Goal: Task Accomplishment & Management: Manage account settings

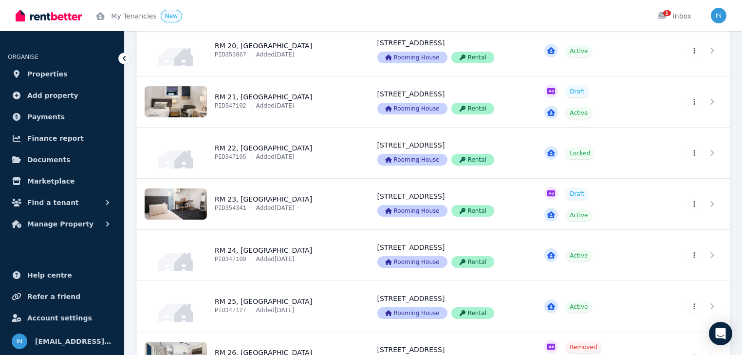
scroll to position [1207, 0]
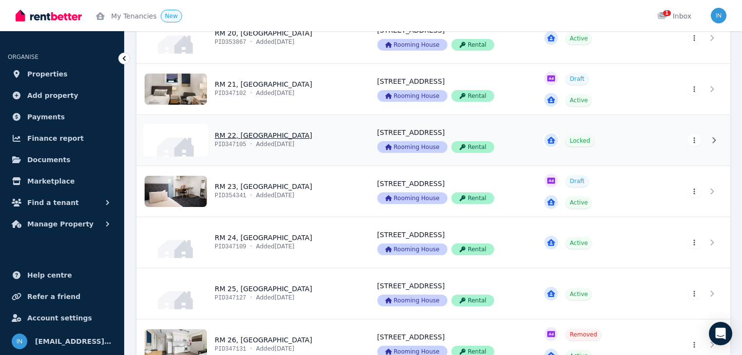
click at [257, 134] on link "View property details" at bounding box center [251, 140] width 229 height 51
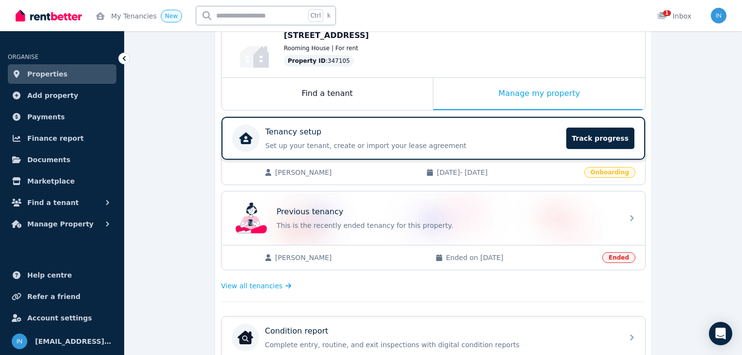
scroll to position [117, 0]
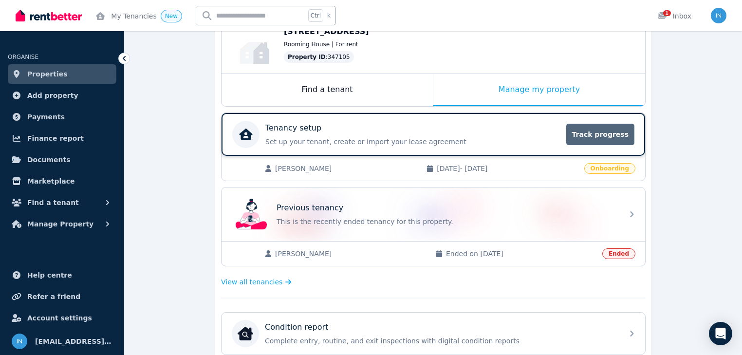
click at [599, 134] on span "Track progress" at bounding box center [600, 134] width 68 height 21
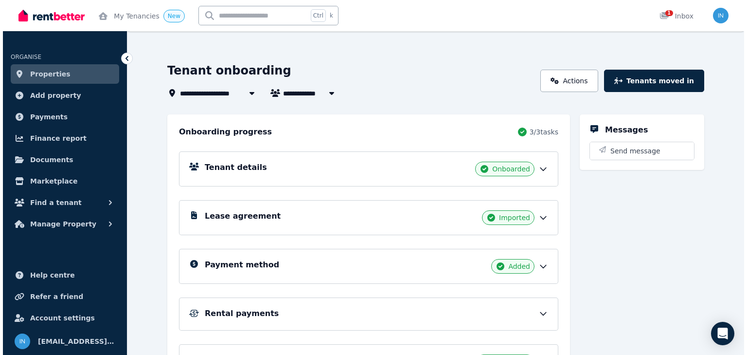
scroll to position [16, 0]
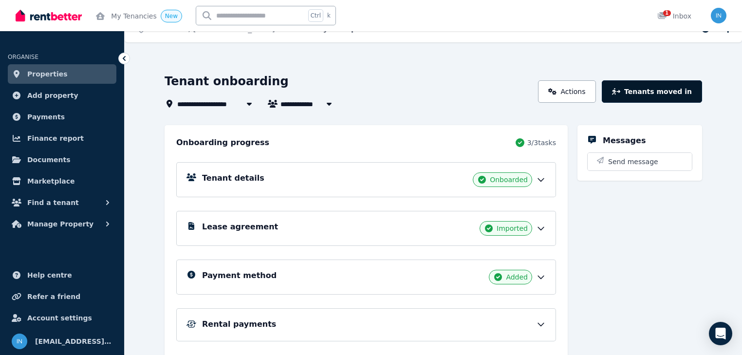
click at [666, 93] on button "Tenants moved in" at bounding box center [651, 91] width 100 height 22
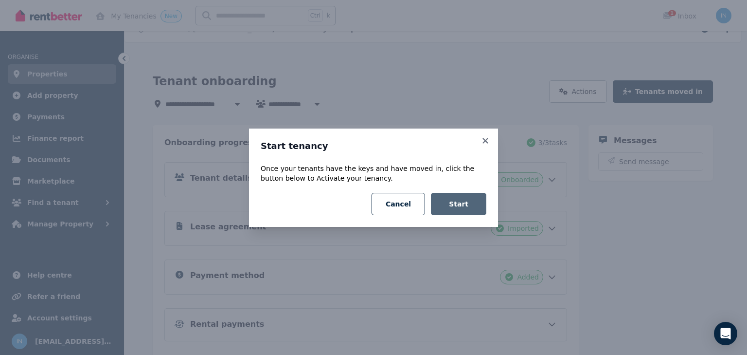
click at [459, 201] on button "Start" at bounding box center [458, 204] width 55 height 22
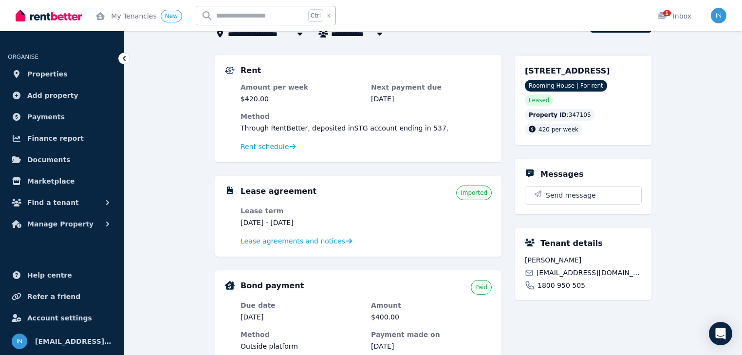
scroll to position [78, 0]
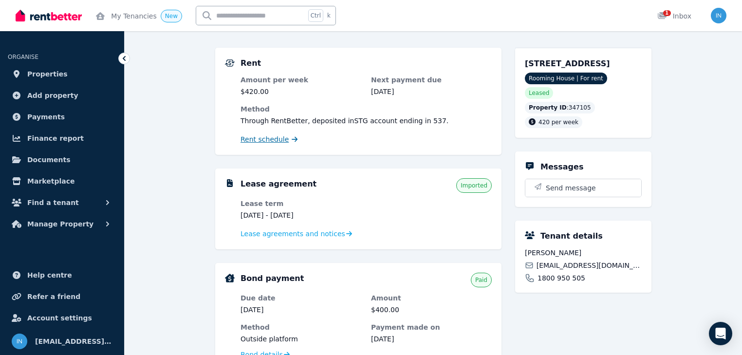
click at [278, 140] on span "Rent schedule" at bounding box center [264, 139] width 48 height 10
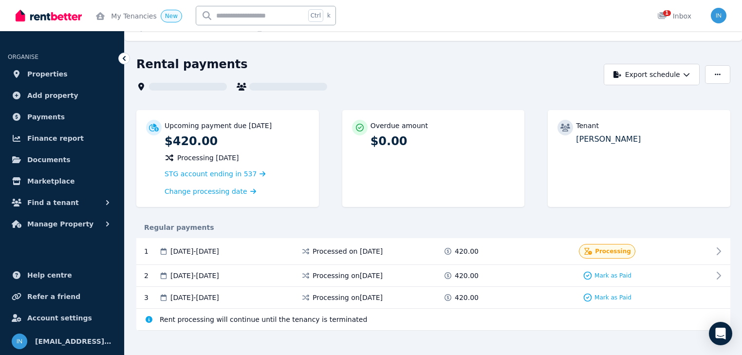
scroll to position [27, 0]
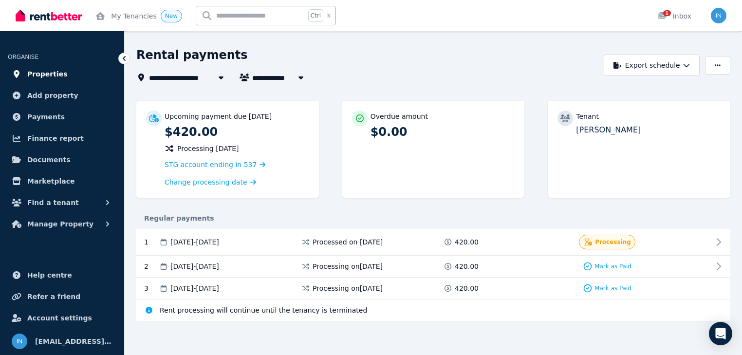
click at [54, 72] on span "Properties" at bounding box center [47, 74] width 40 height 12
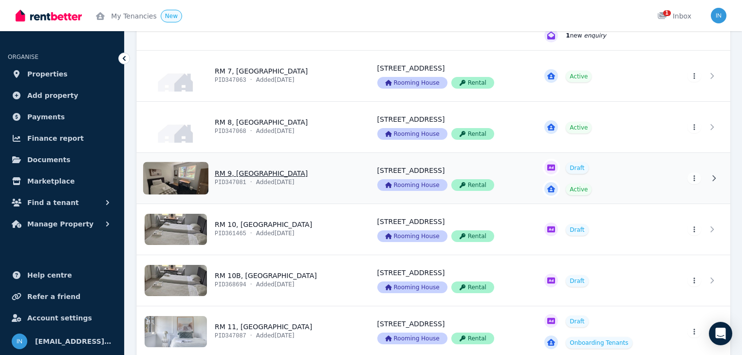
scroll to position [467, 0]
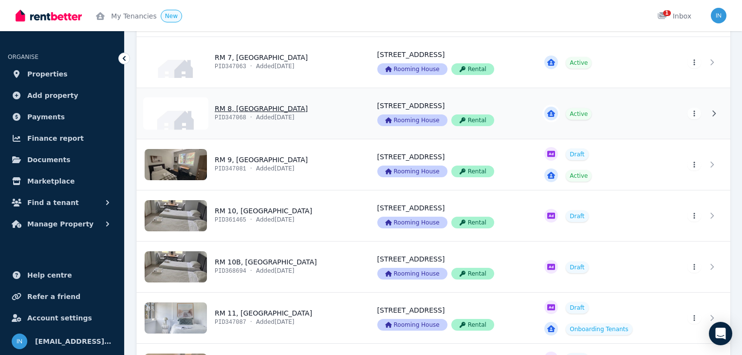
click at [267, 110] on link "View property details" at bounding box center [251, 113] width 229 height 51
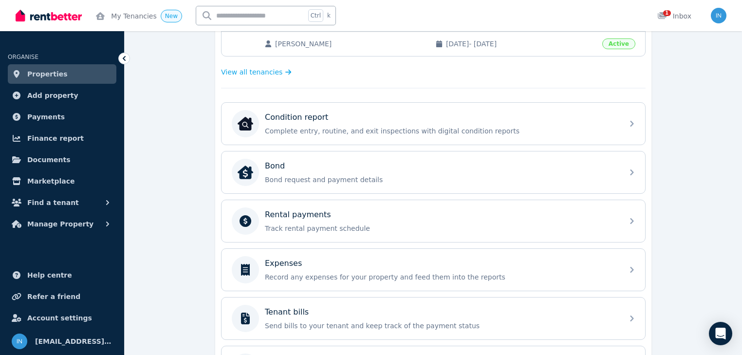
scroll to position [272, 0]
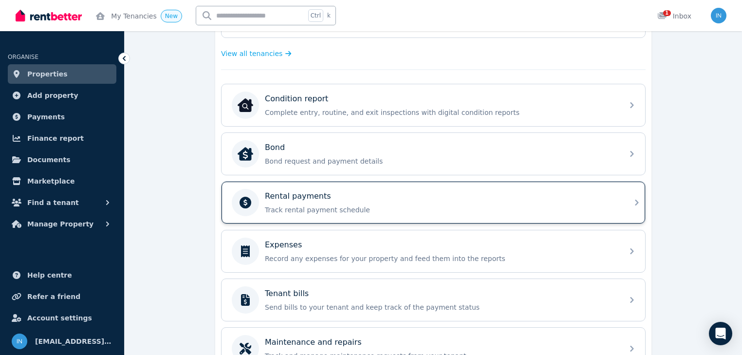
click at [332, 205] on p "Track rental payment schedule" at bounding box center [441, 210] width 352 height 10
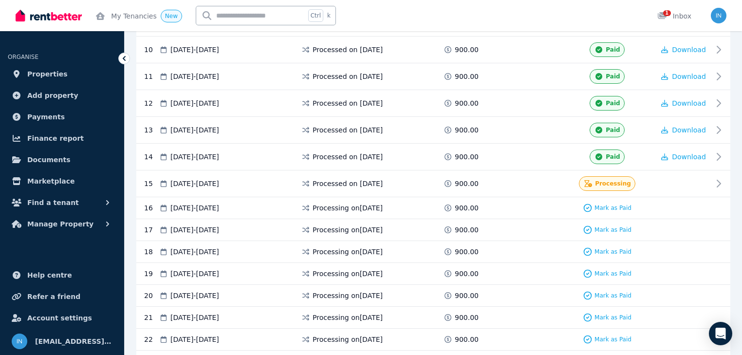
scroll to position [467, 0]
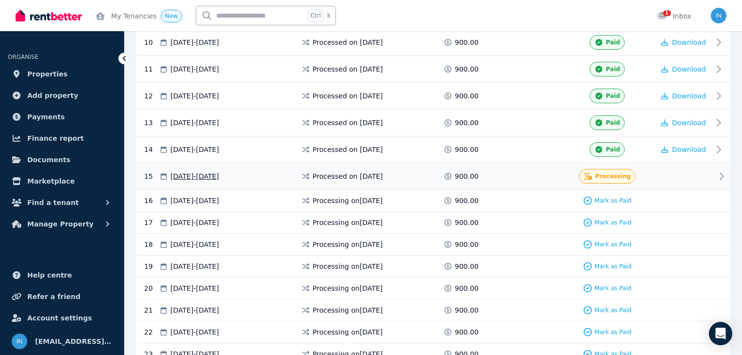
click at [719, 170] on icon at bounding box center [721, 176] width 12 height 12
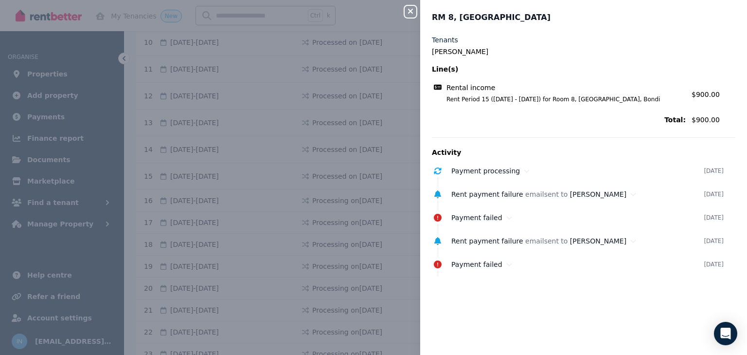
click at [414, 11] on icon "button" at bounding box center [411, 11] width 12 height 8
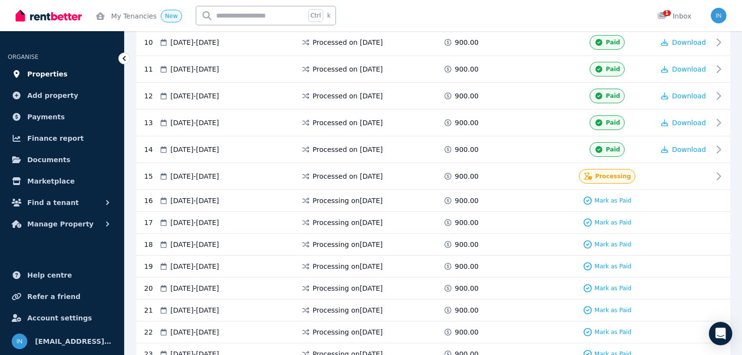
click at [37, 78] on span "Properties" at bounding box center [47, 74] width 40 height 12
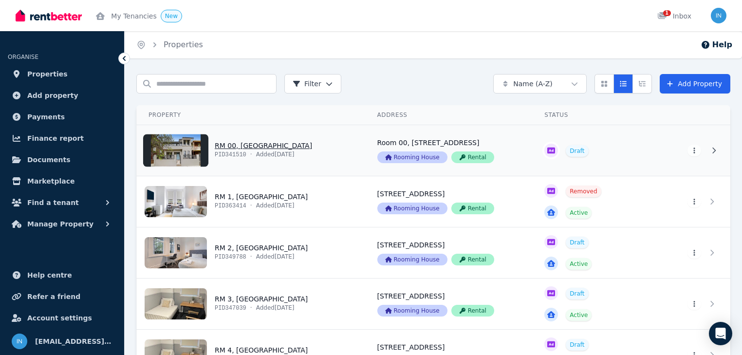
click at [256, 148] on link "View property details" at bounding box center [251, 150] width 229 height 51
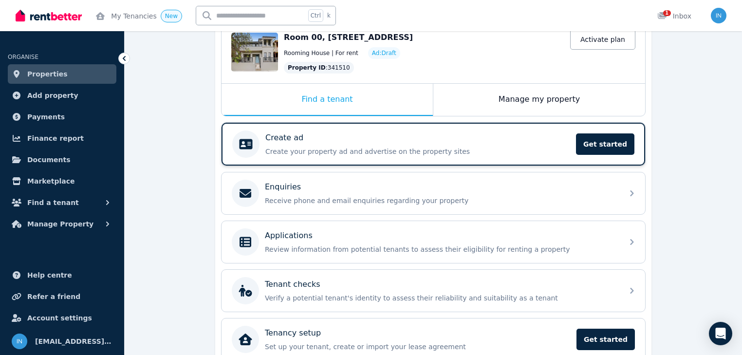
scroll to position [78, 0]
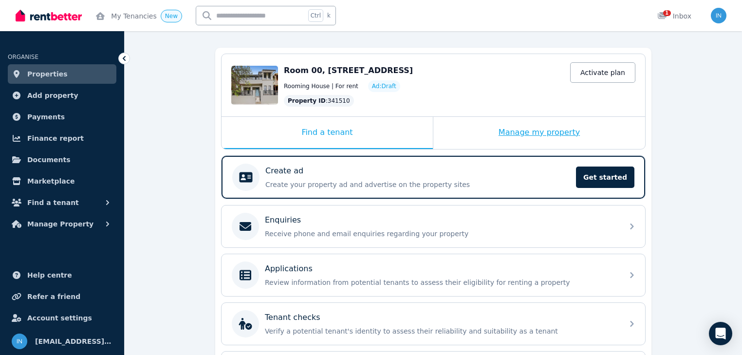
click at [535, 133] on div "Manage my property" at bounding box center [539, 133] width 212 height 32
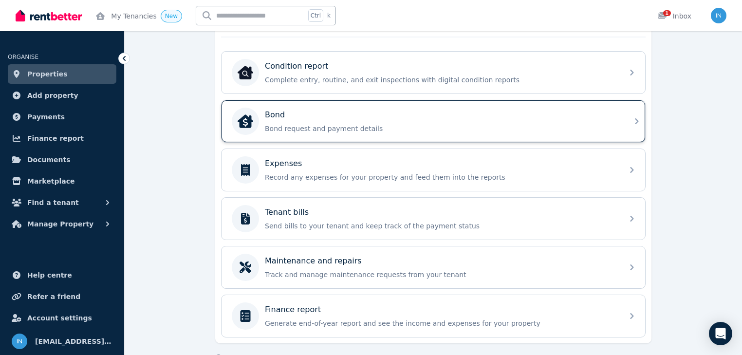
scroll to position [272, 0]
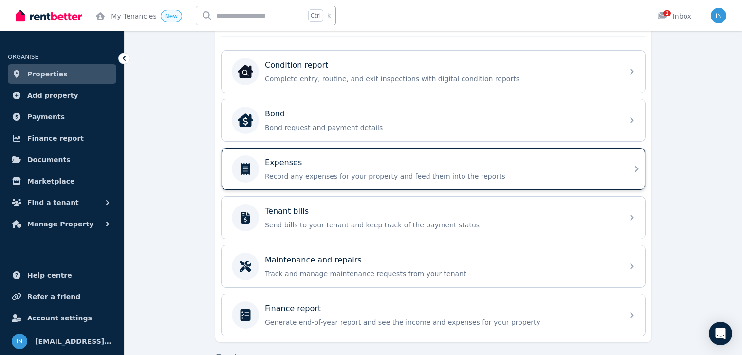
click at [293, 163] on p "Expenses" at bounding box center [283, 163] width 37 height 12
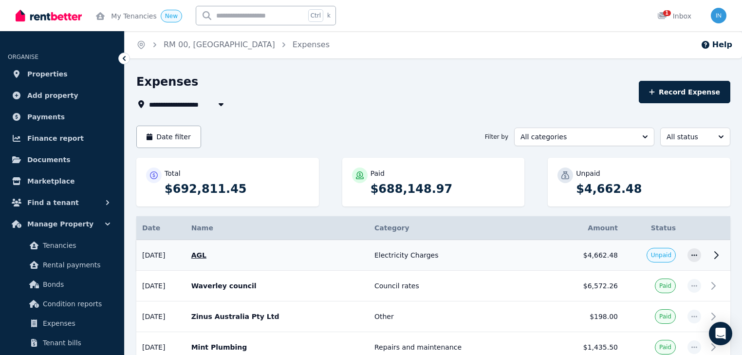
click at [716, 254] on icon at bounding box center [716, 255] width 12 height 12
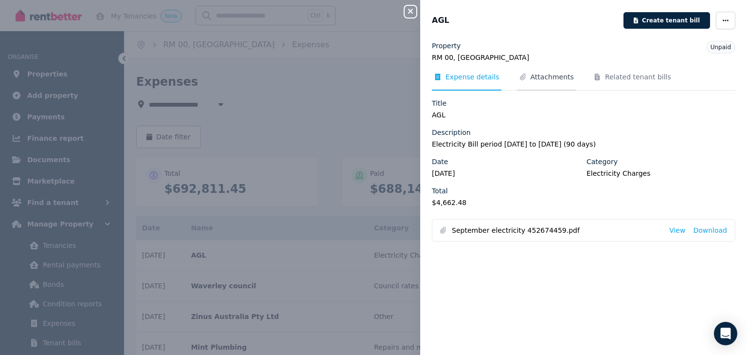
click at [531, 79] on span "Attachments" at bounding box center [552, 77] width 43 height 10
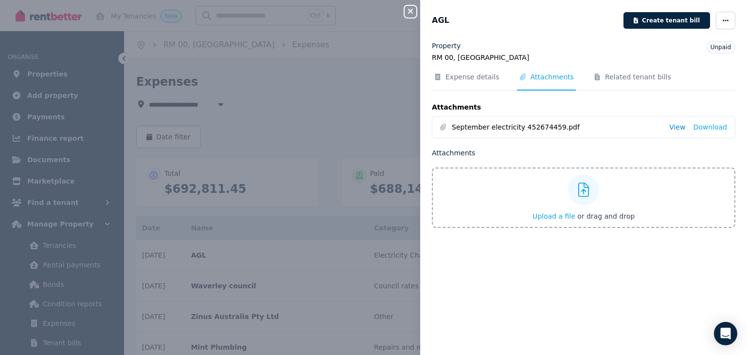
click at [674, 126] on link "View" at bounding box center [678, 127] width 16 height 10
click at [415, 12] on icon "button" at bounding box center [411, 11] width 12 height 8
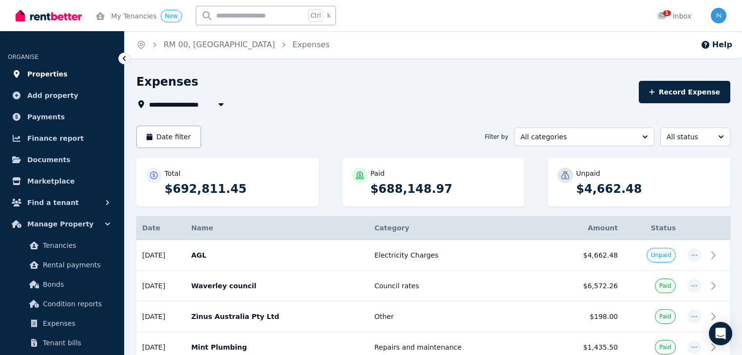
click at [39, 74] on span "Properties" at bounding box center [47, 74] width 40 height 12
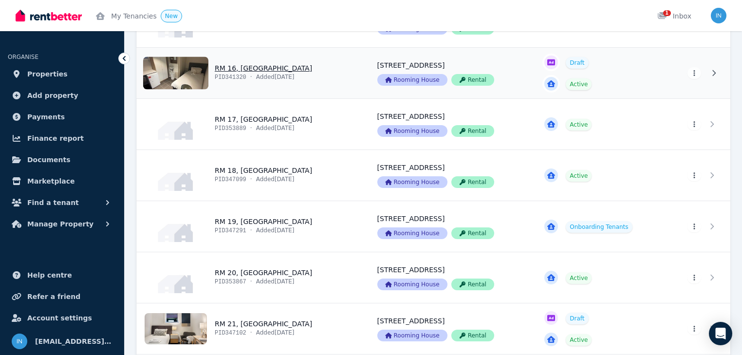
scroll to position [973, 0]
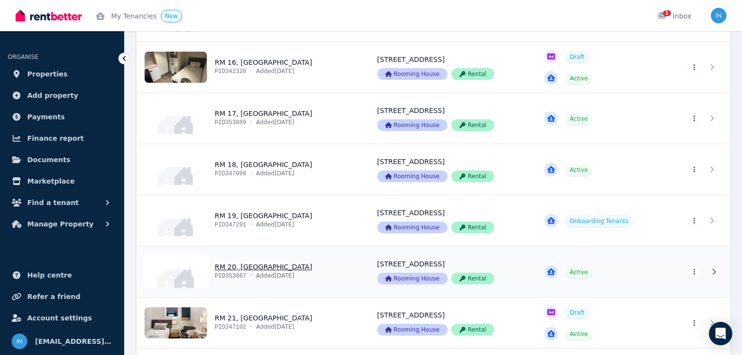
click at [241, 266] on link "View property details" at bounding box center [251, 271] width 229 height 51
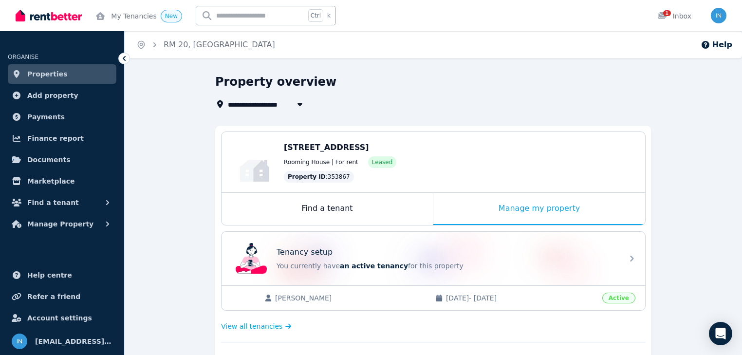
click at [37, 73] on span "Properties" at bounding box center [47, 74] width 40 height 12
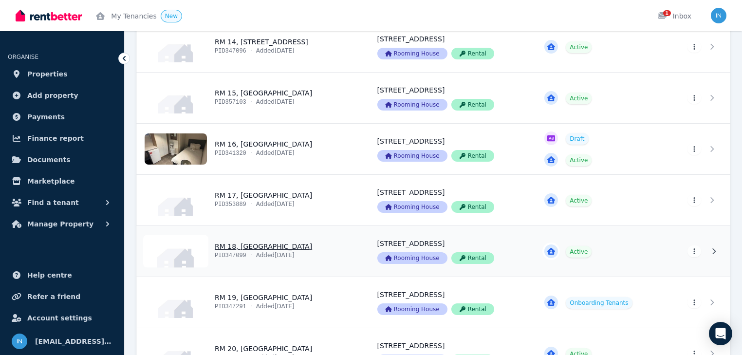
scroll to position [895, 0]
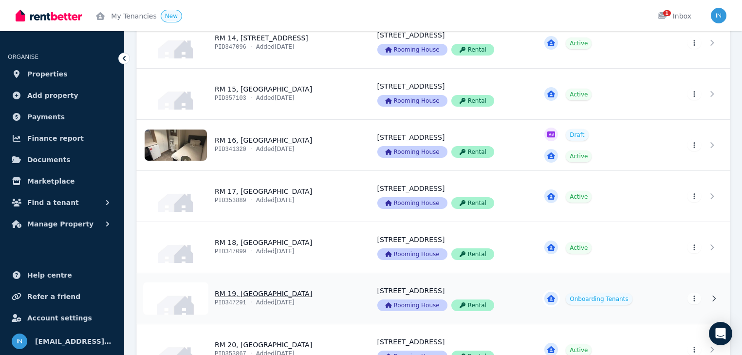
click at [236, 291] on link "View property details" at bounding box center [251, 298] width 229 height 51
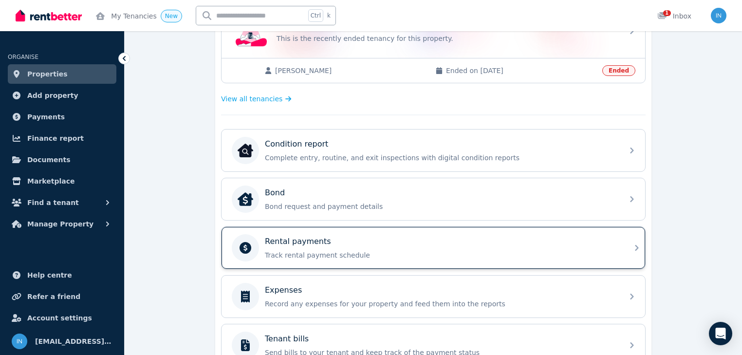
scroll to position [311, 0]
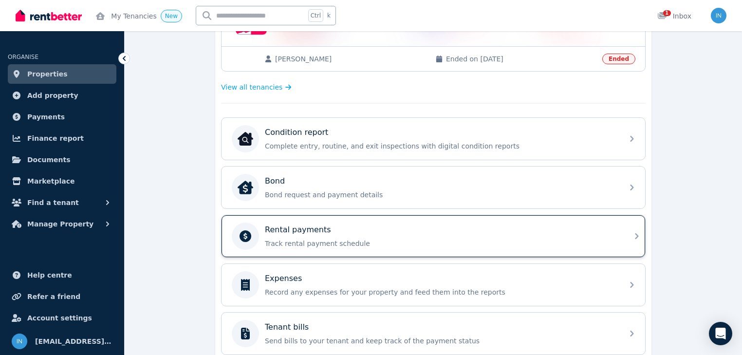
click at [311, 231] on p "Rental payments" at bounding box center [298, 230] width 66 height 12
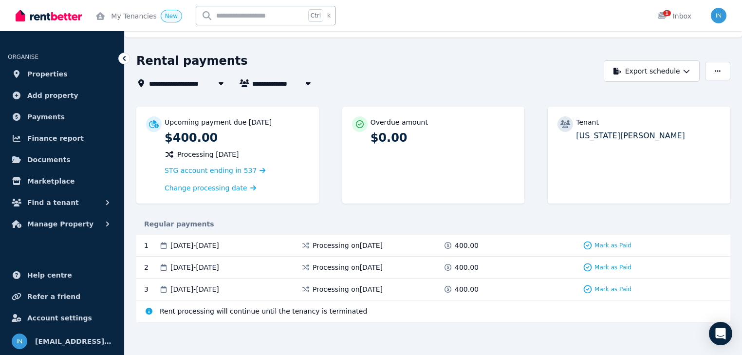
scroll to position [22, 0]
drag, startPoint x: 267, startPoint y: 243, endPoint x: 193, endPoint y: 242, distance: 74.0
click at [170, 240] on div "[DATE] - [DATE]" at bounding box center [230, 244] width 142 height 10
click at [267, 247] on div "[DATE] - [DATE]" at bounding box center [230, 244] width 142 height 10
drag, startPoint x: 171, startPoint y: 243, endPoint x: 237, endPoint y: 244, distance: 65.7
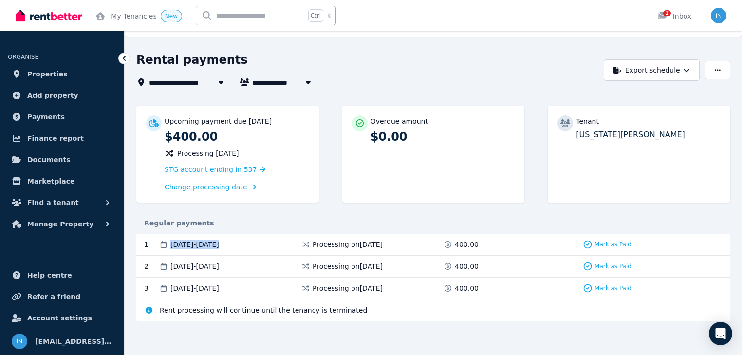
click at [219, 243] on span "[DATE] - [DATE]" at bounding box center [194, 244] width 49 height 10
click at [50, 73] on span "Properties" at bounding box center [47, 74] width 40 height 12
